Goal: Task Accomplishment & Management: Use online tool/utility

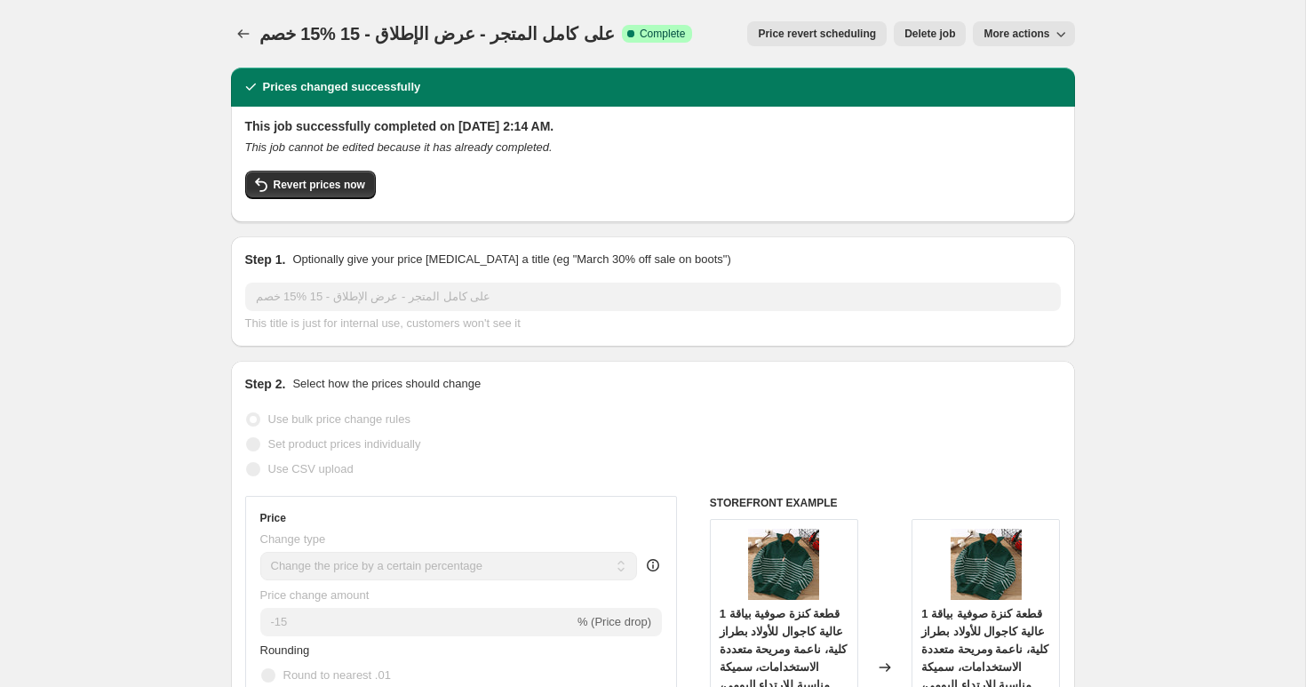
select select "percentage"
select select "collection"
click at [252, 34] on button "Price change jobs" at bounding box center [243, 33] width 25 height 25
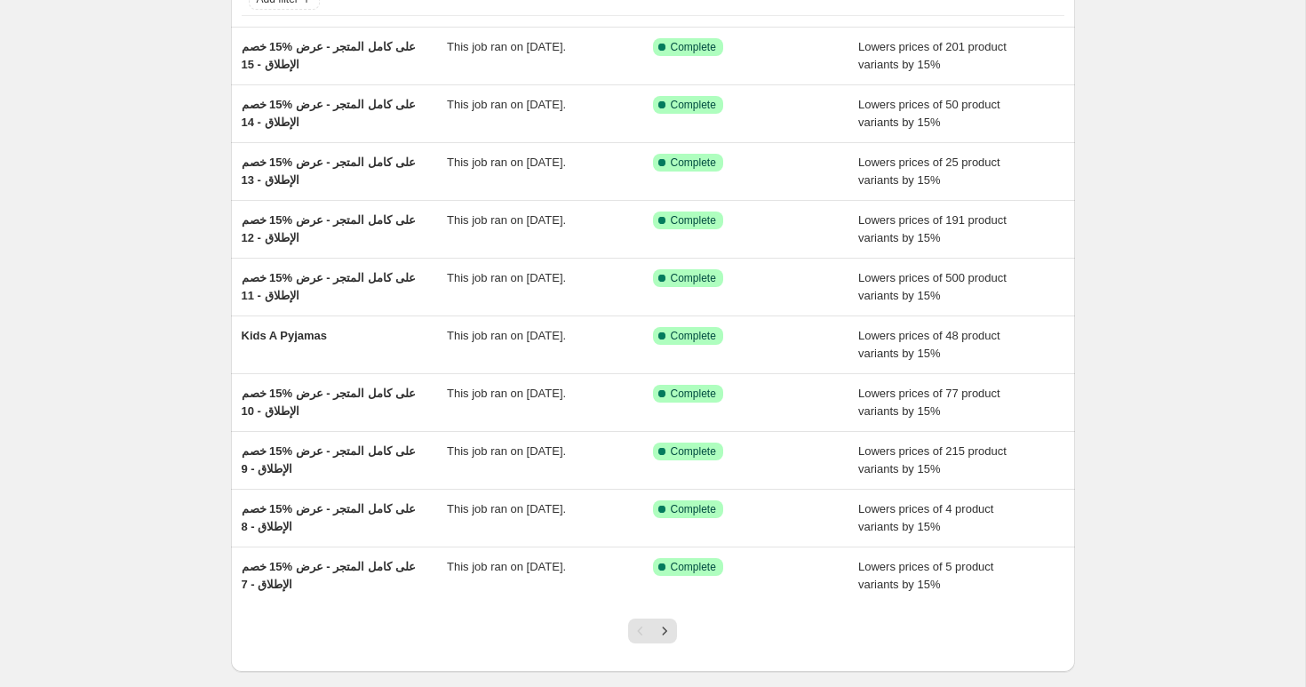
scroll to position [228, 0]
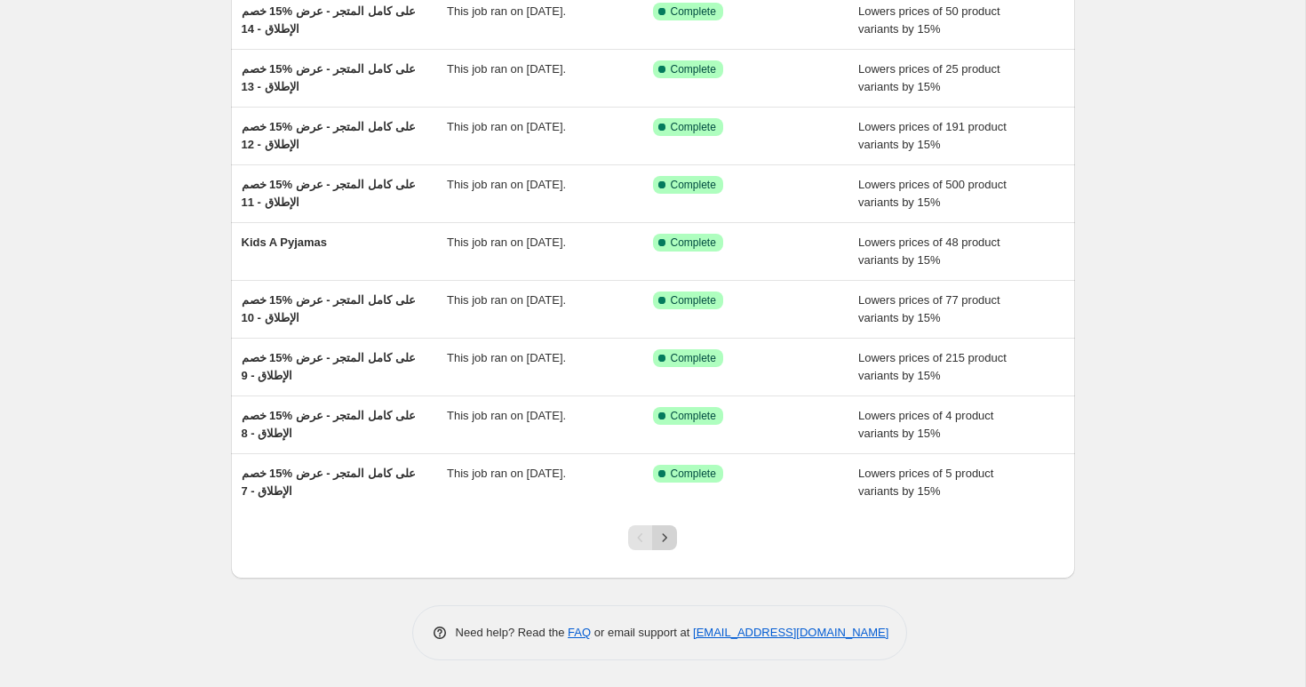
click at [665, 537] on icon "Next" at bounding box center [665, 538] width 18 height 18
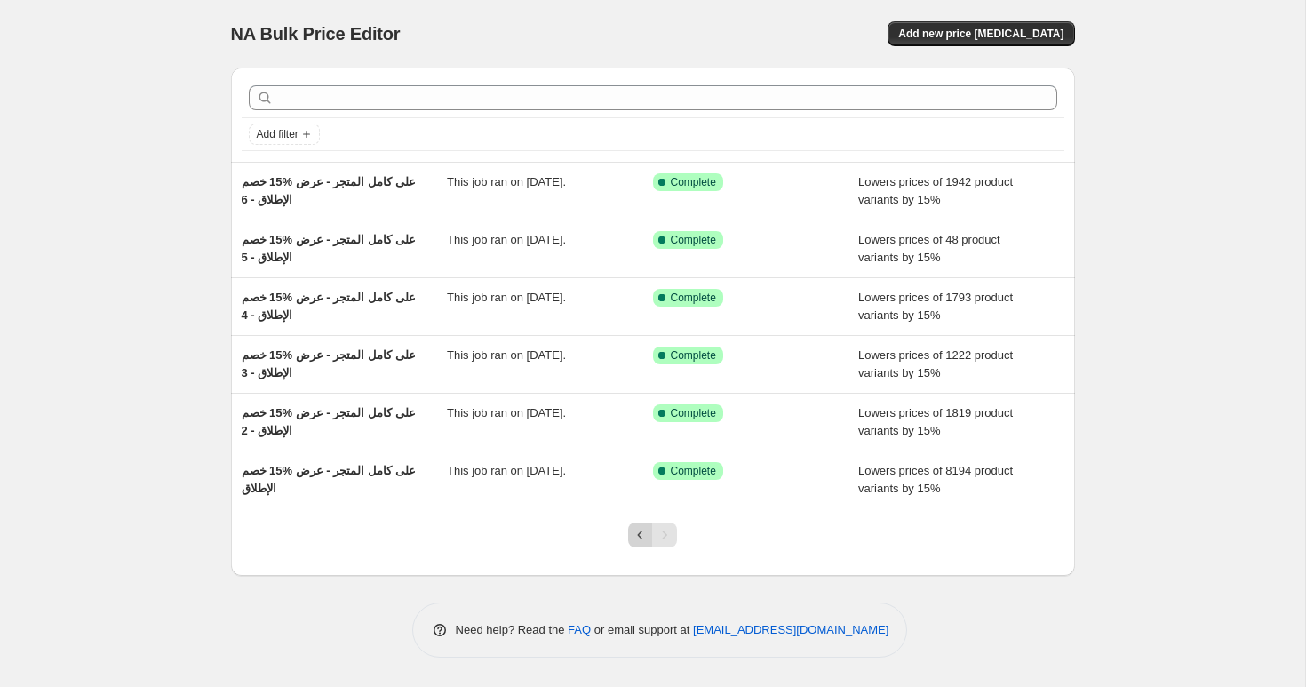
click at [635, 545] on button "Previous" at bounding box center [640, 534] width 25 height 25
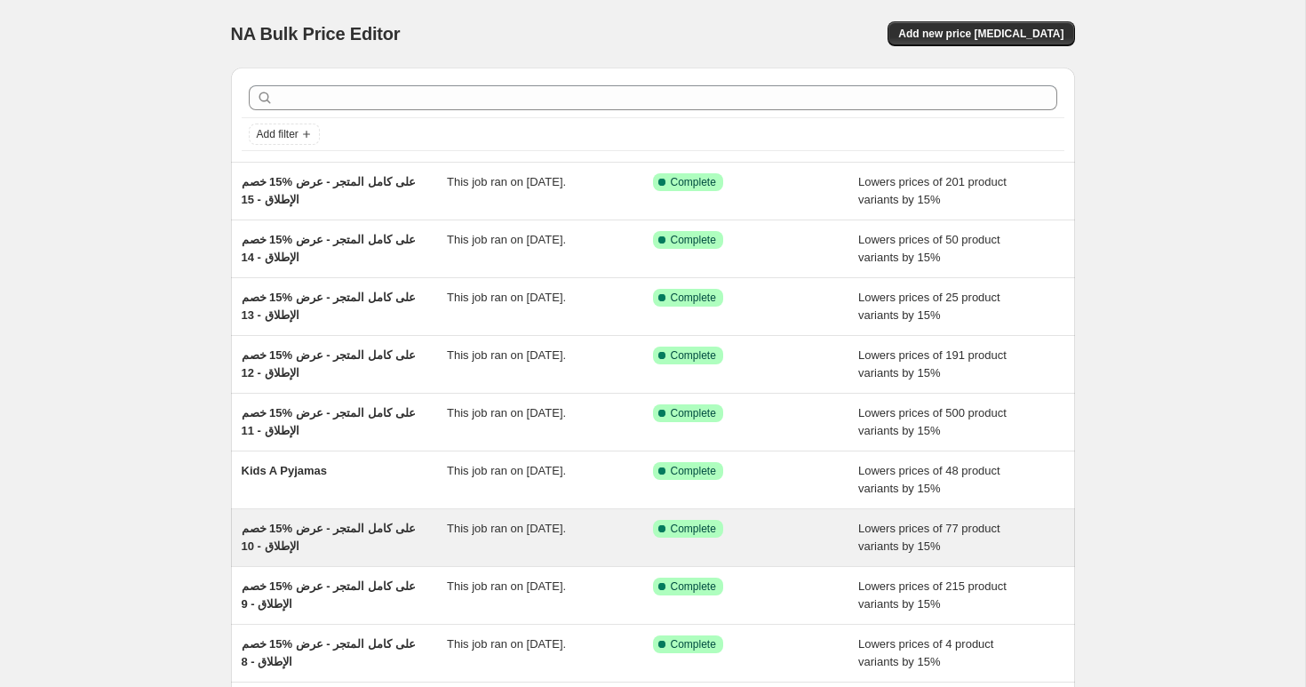
scroll to position [228, 0]
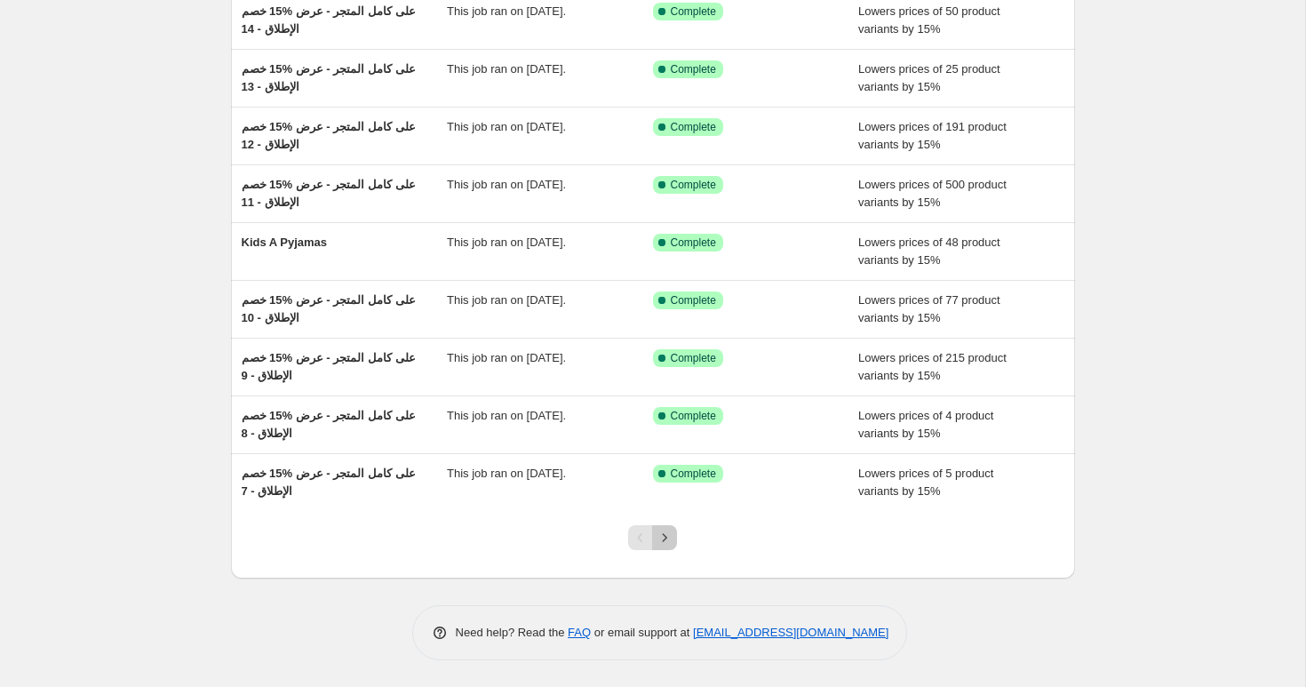
click at [674, 534] on button "Next" at bounding box center [664, 537] width 25 height 25
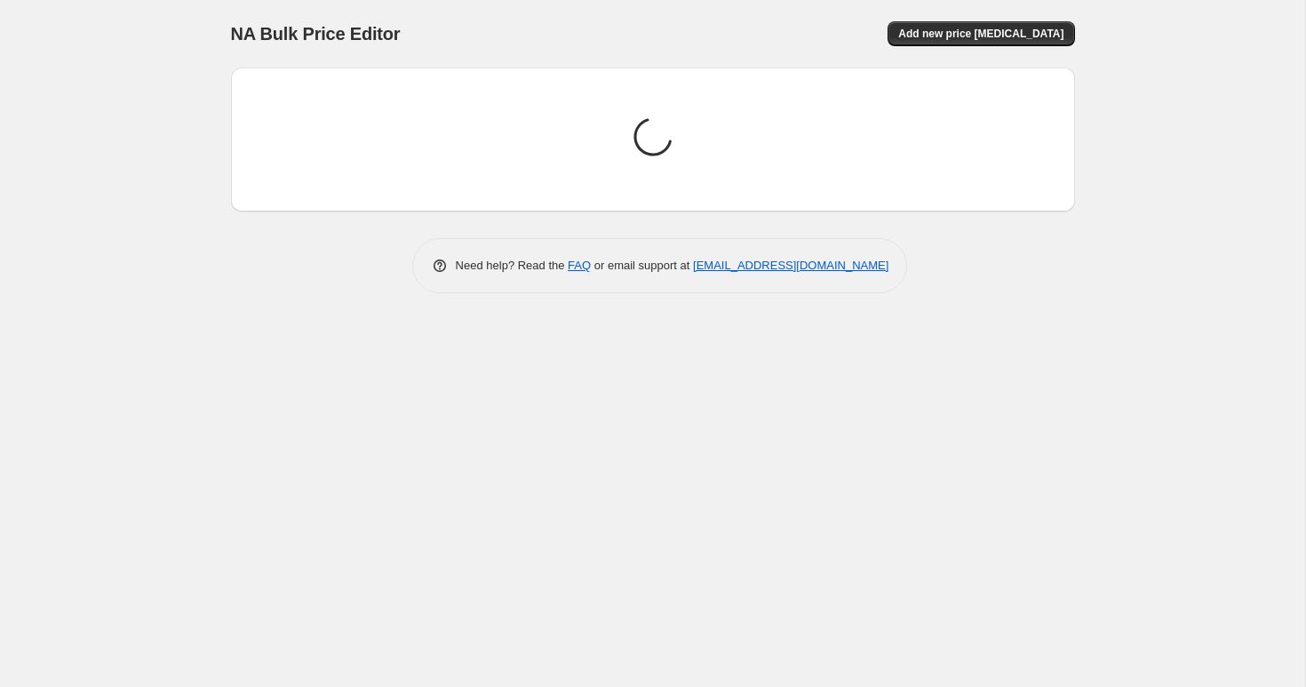
scroll to position [0, 0]
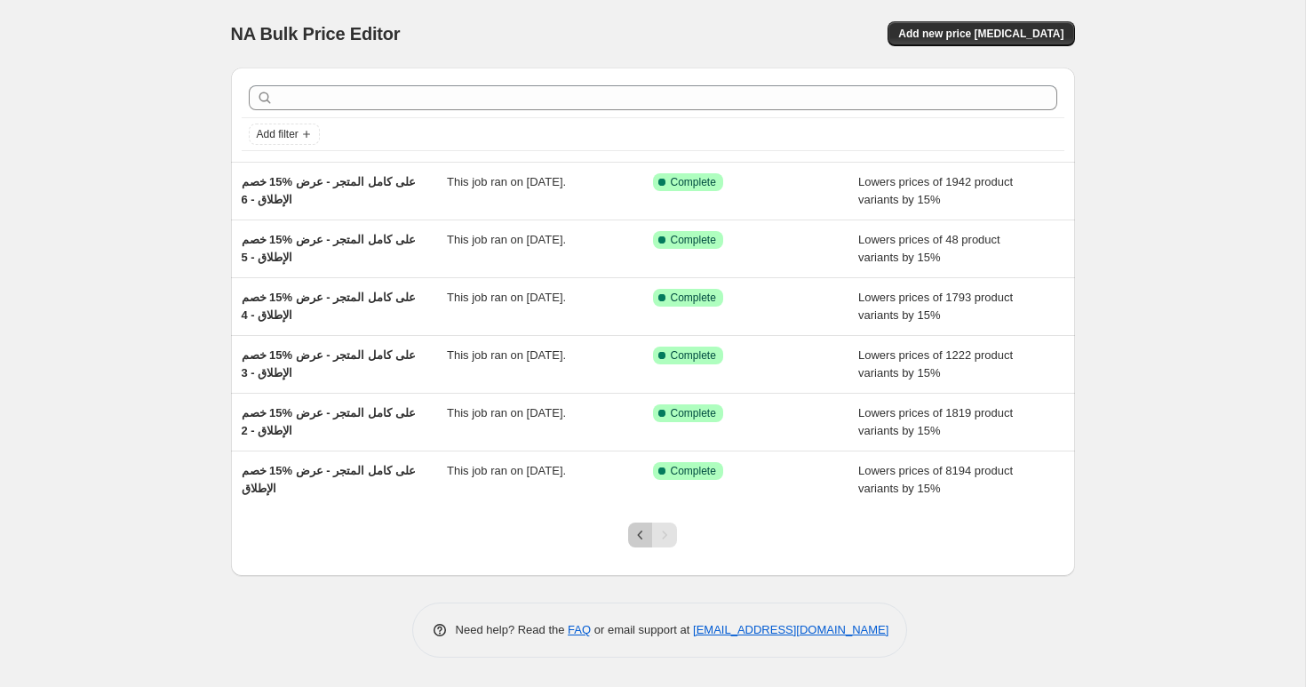
click at [637, 529] on icon "Previous" at bounding box center [641, 535] width 18 height 18
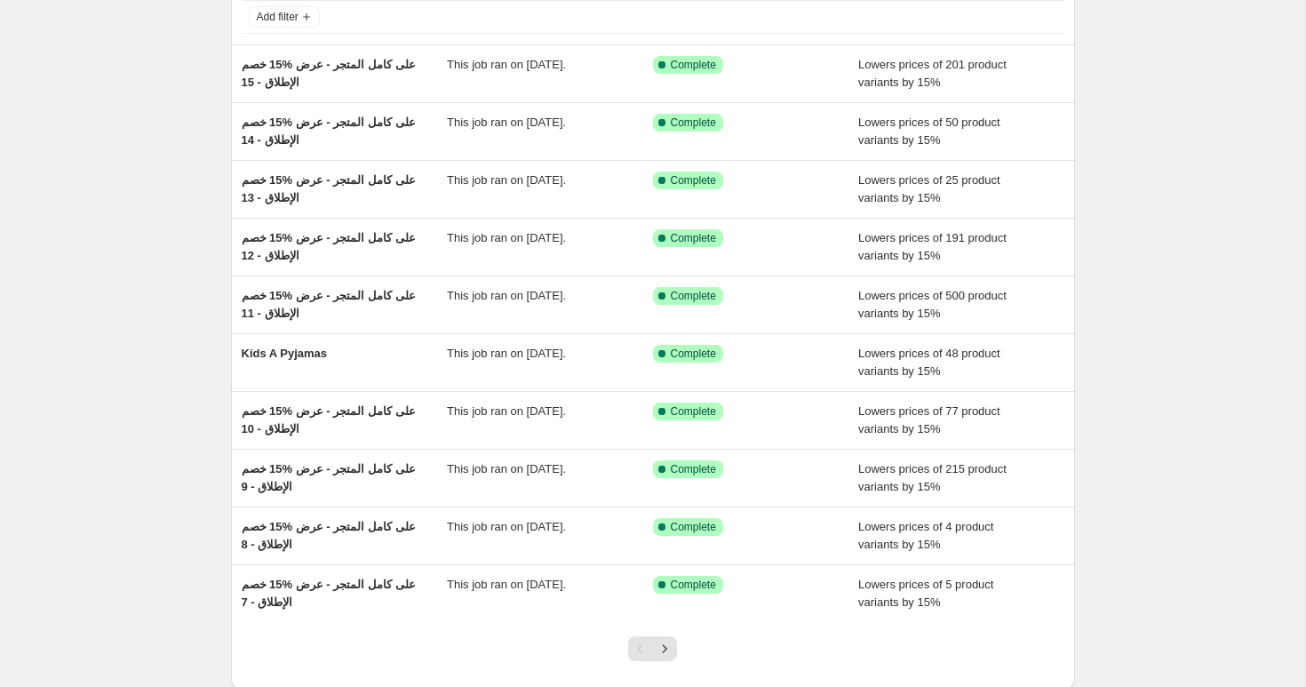
scroll to position [228, 0]
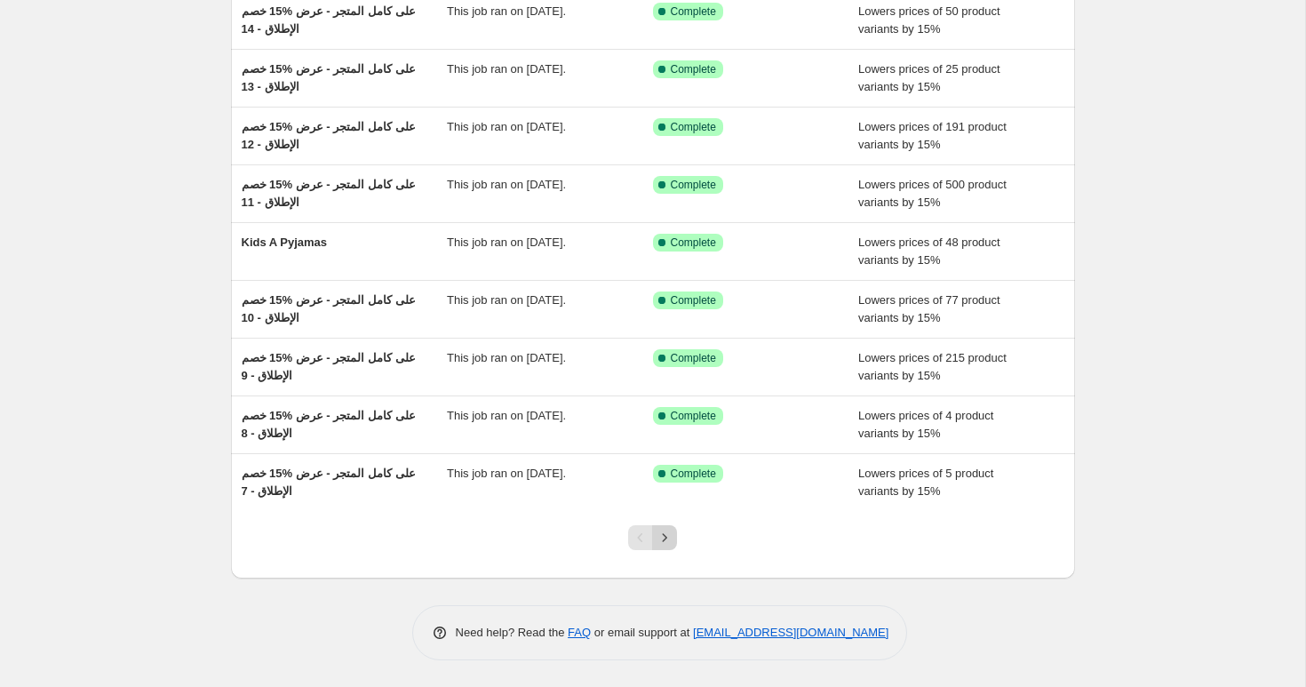
click at [669, 546] on button "Next" at bounding box center [664, 537] width 25 height 25
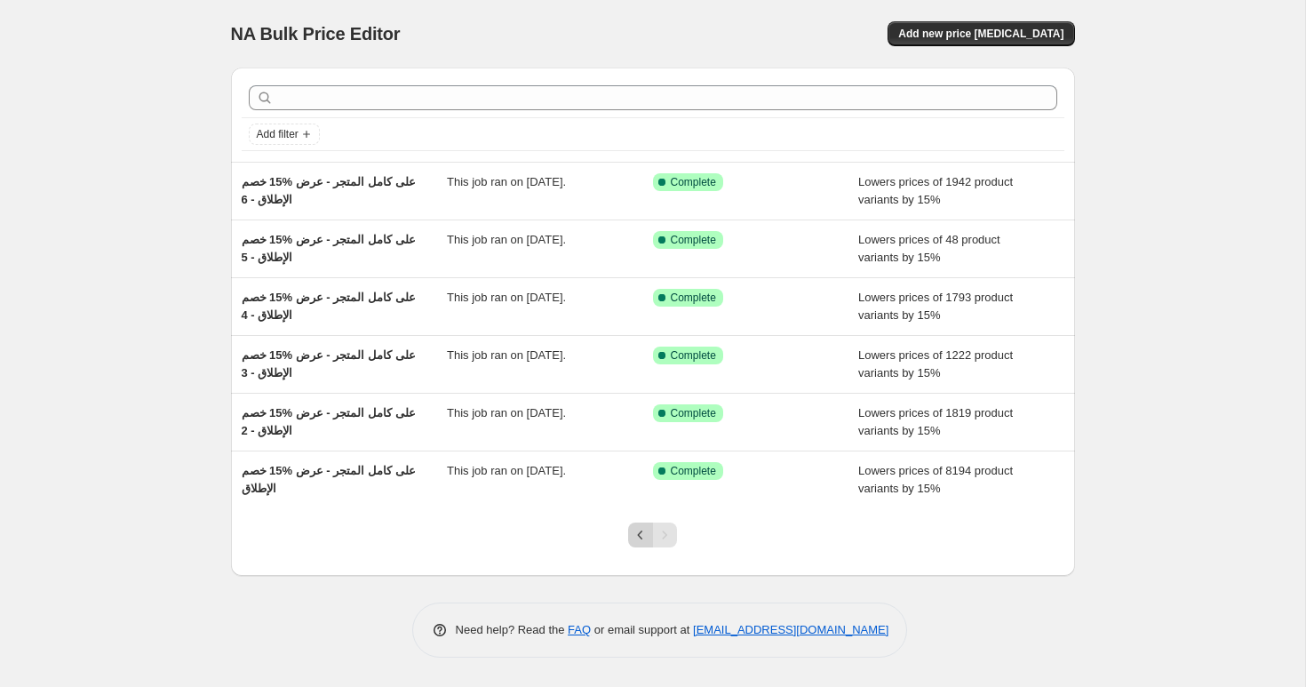
click at [641, 529] on icon "Previous" at bounding box center [641, 535] width 18 height 18
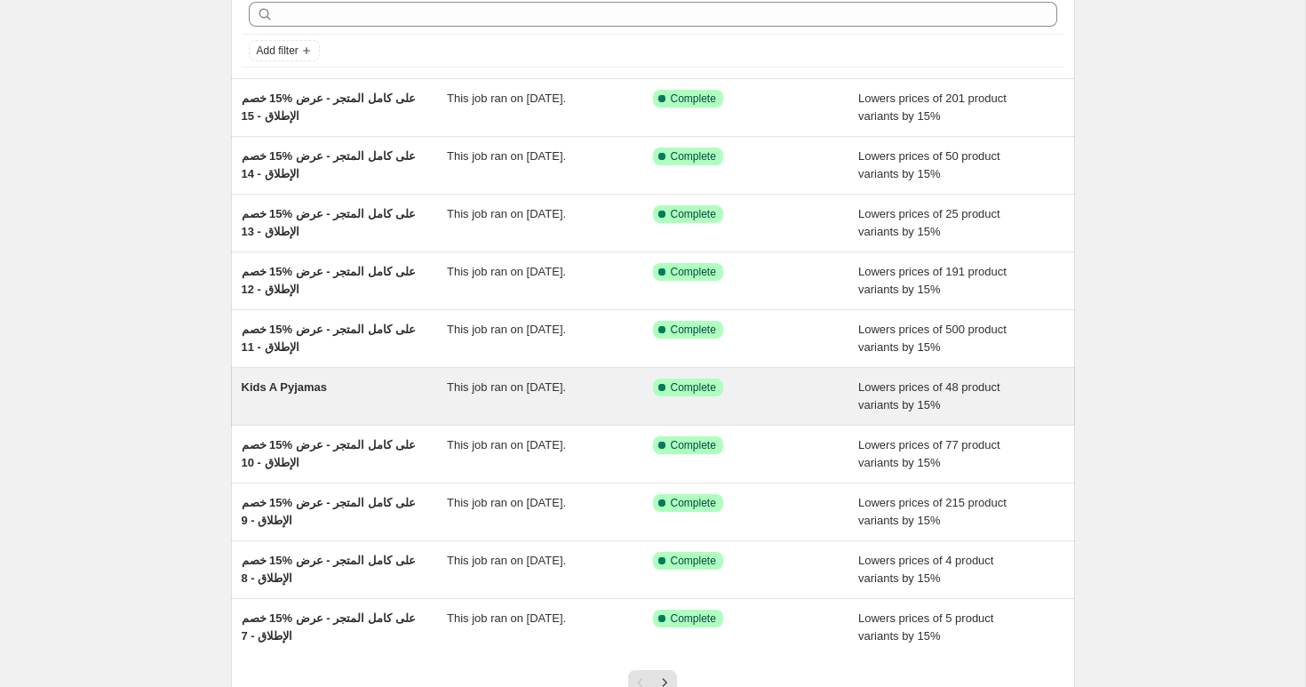
scroll to position [228, 0]
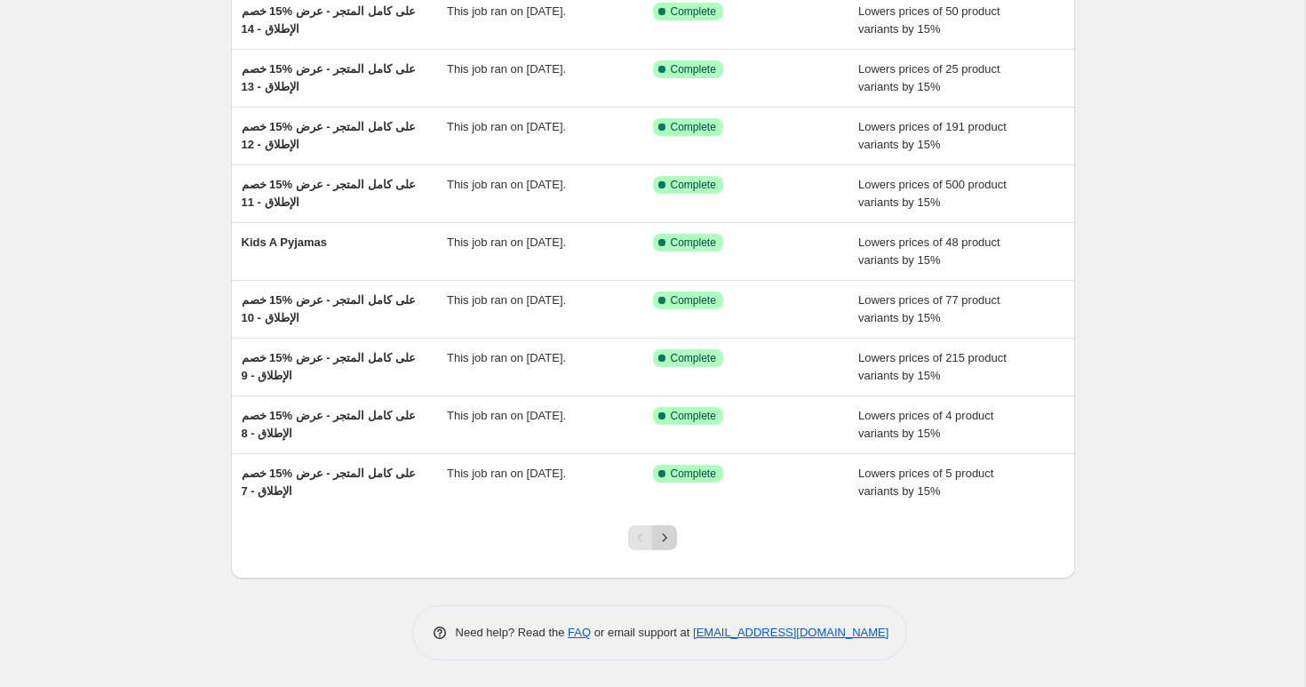
click at [663, 542] on icon "Next" at bounding box center [665, 538] width 18 height 18
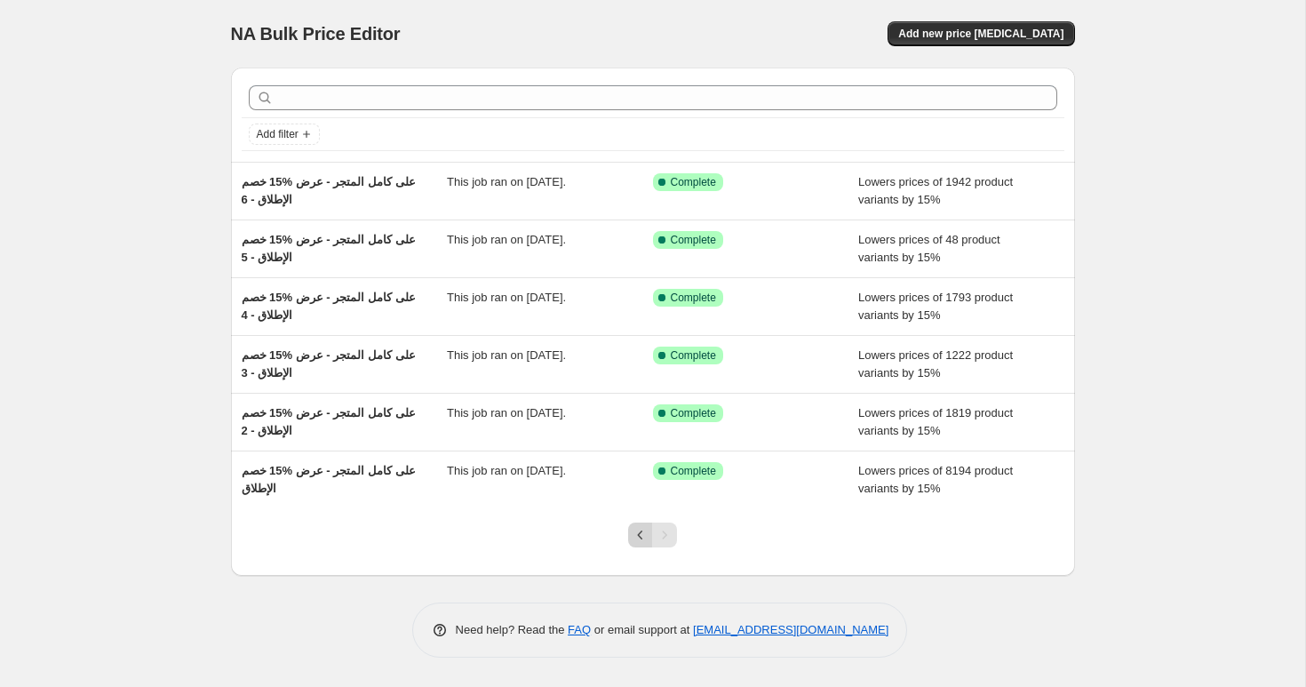
click at [639, 533] on icon "Previous" at bounding box center [641, 535] width 18 height 18
